Goal: Information Seeking & Learning: Learn about a topic

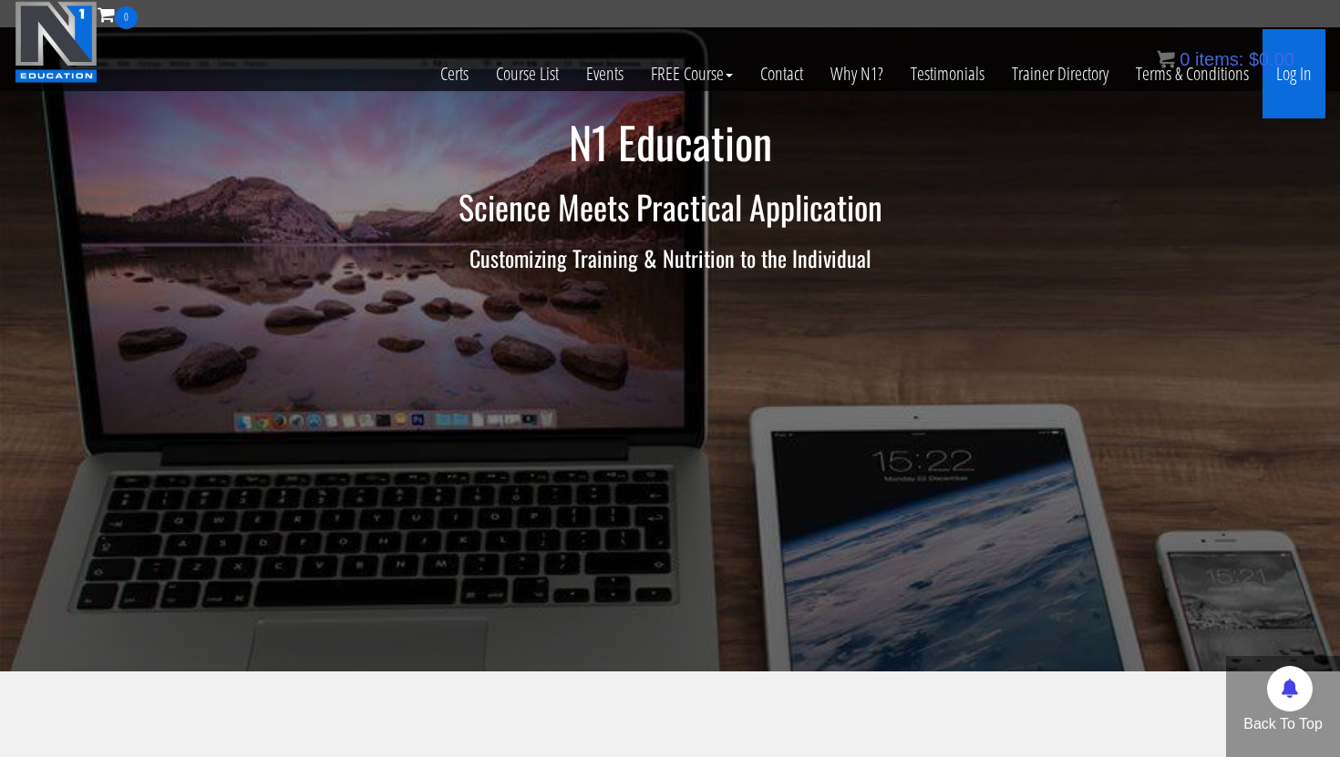
click at [1297, 74] on link "Log In" at bounding box center [1293, 73] width 63 height 89
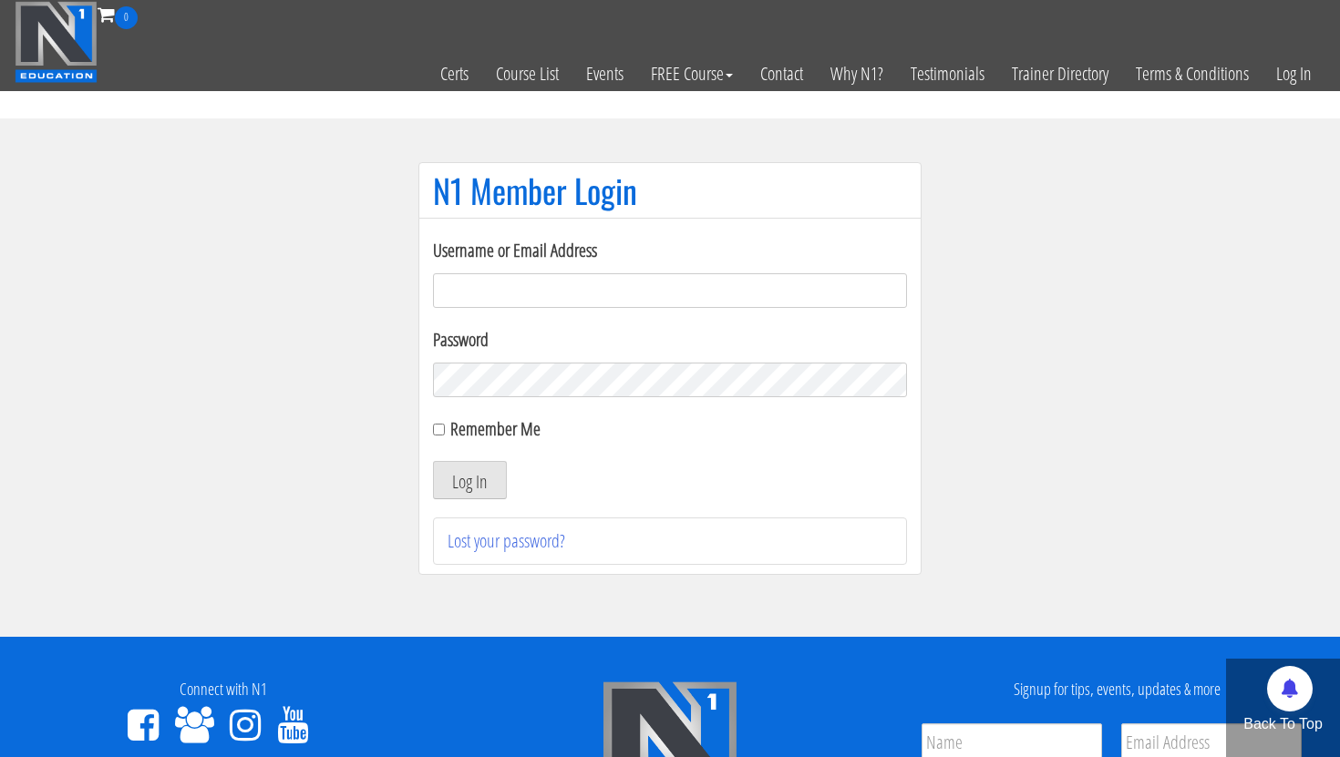
type input "karllucas7@hotmail.co.uk"
click at [465, 484] on button "Log In" at bounding box center [470, 480] width 74 height 38
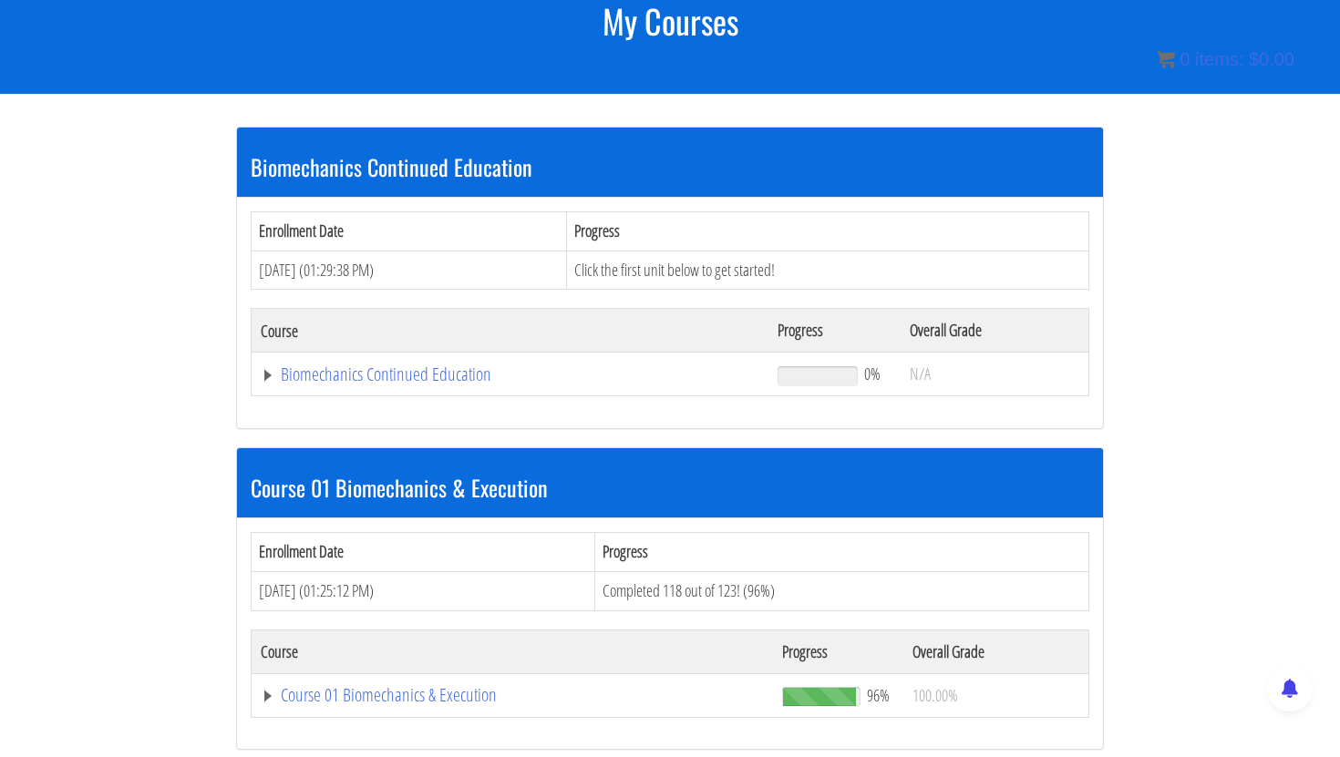
scroll to position [376, 0]
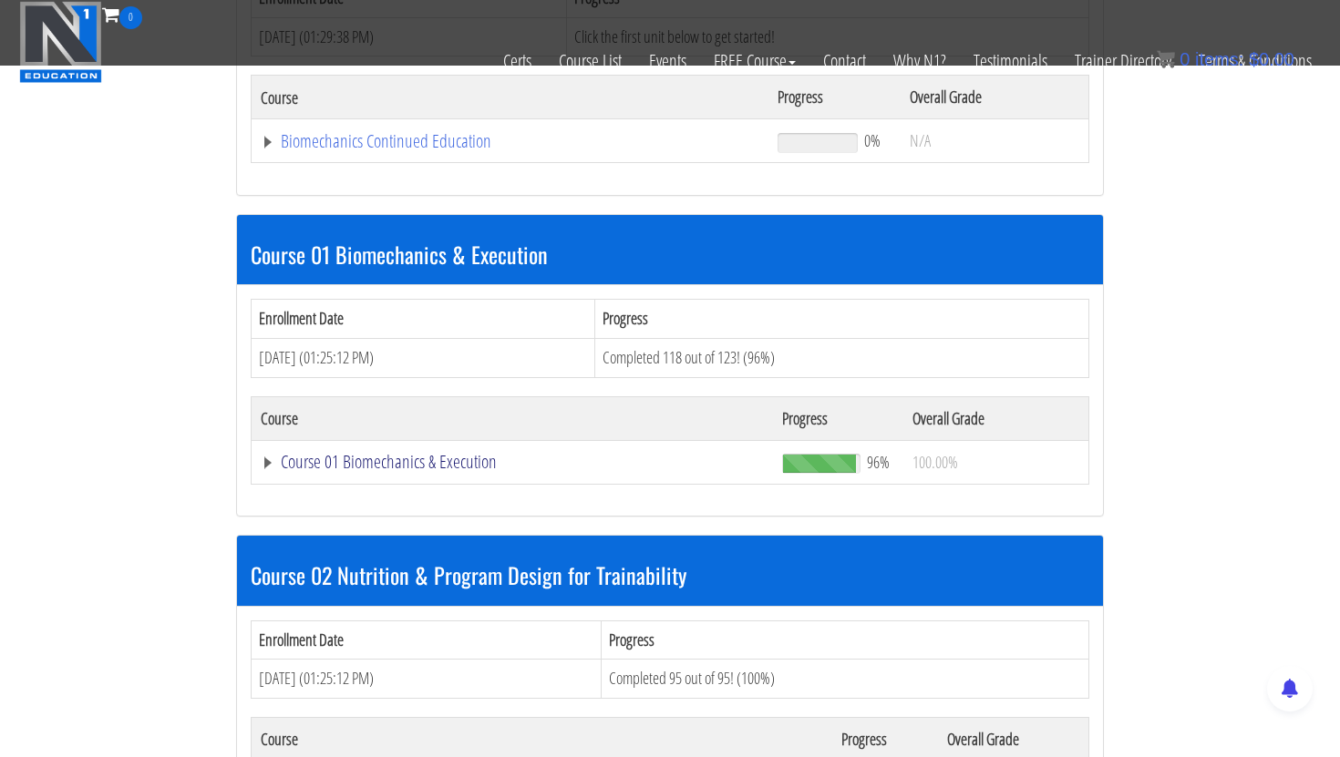
click at [436, 457] on link "Course 01 Biomechanics & Execution" at bounding box center [512, 462] width 503 height 18
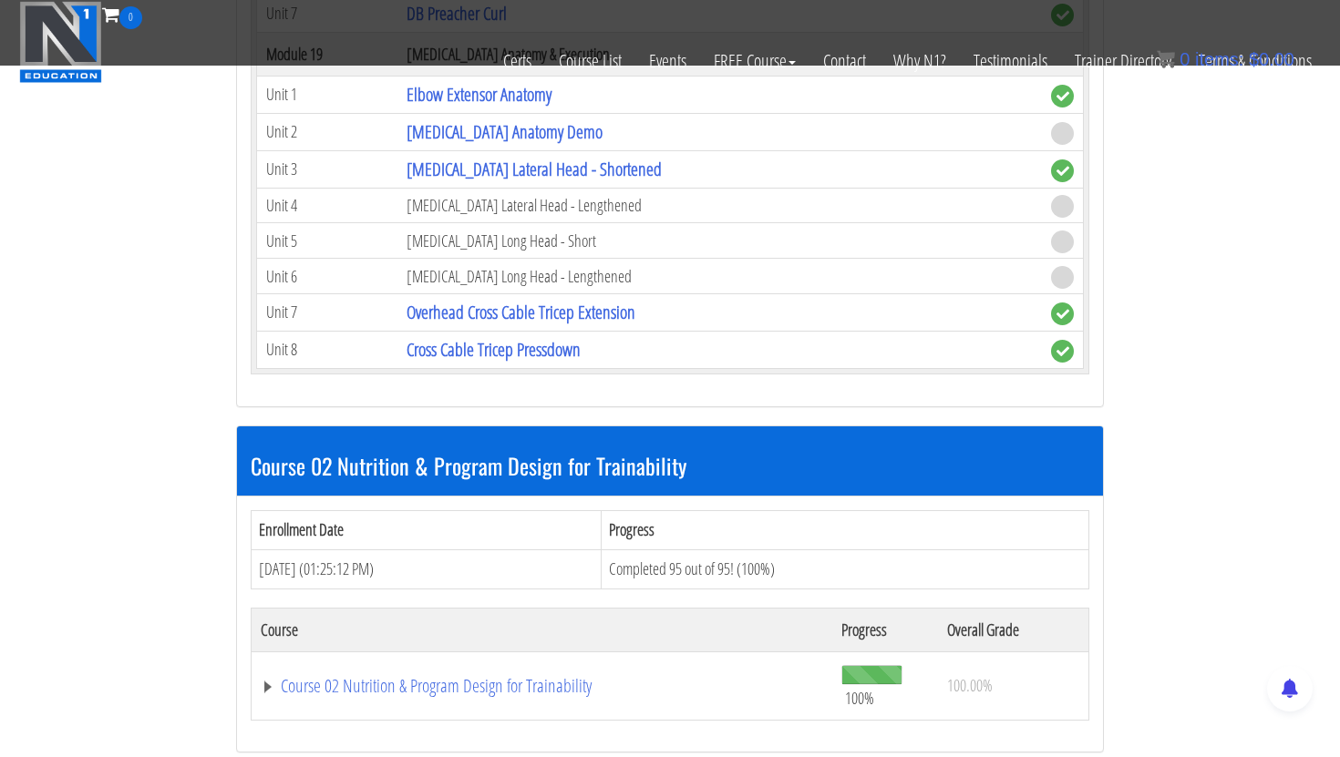
scroll to position [5920, 0]
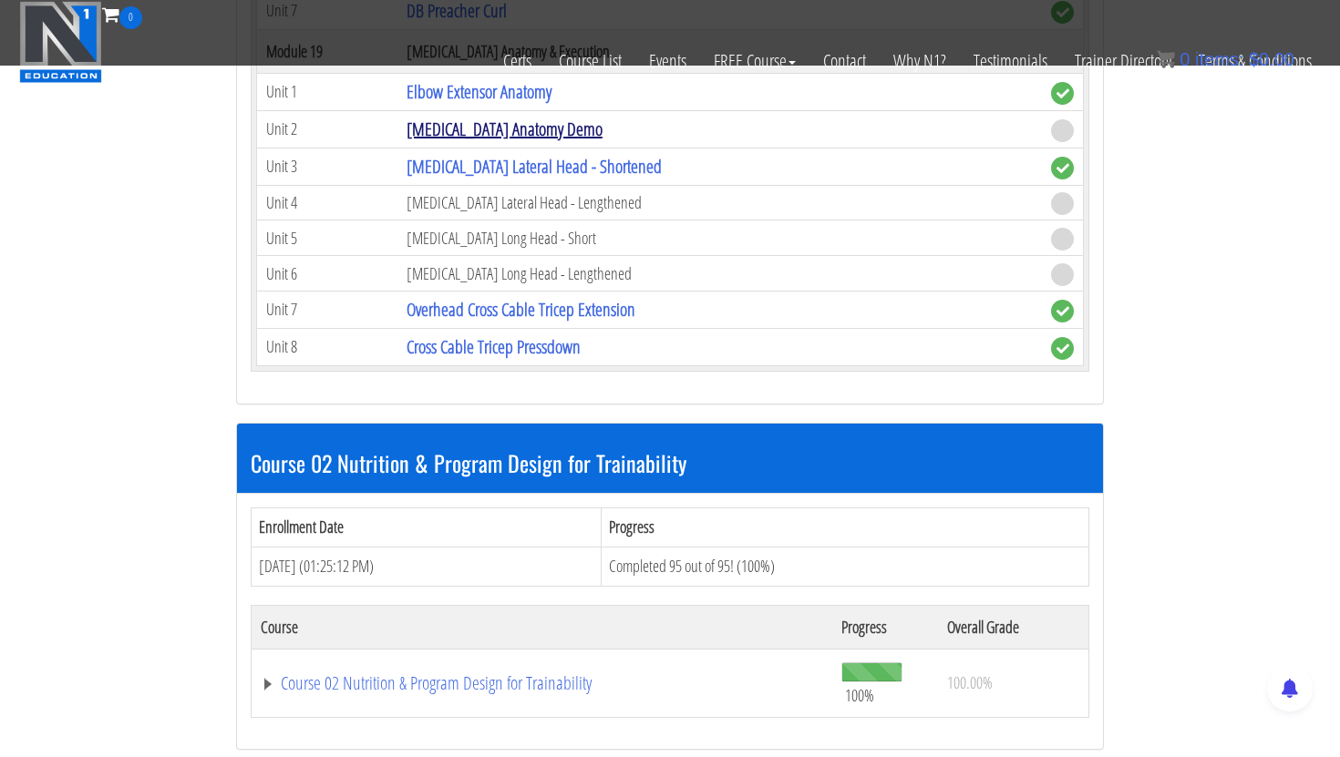
click at [478, 125] on link "[MEDICAL_DATA] Anatomy Demo" at bounding box center [504, 129] width 196 height 25
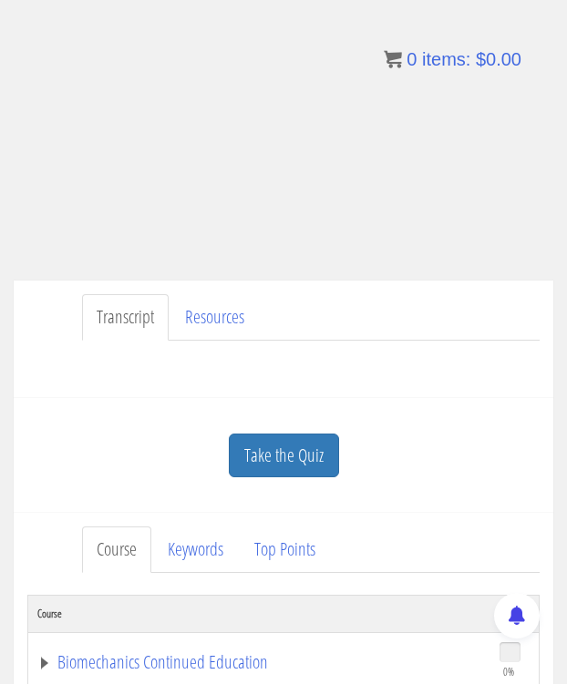
scroll to position [150, 0]
